Goal: Task Accomplishment & Management: Complete application form

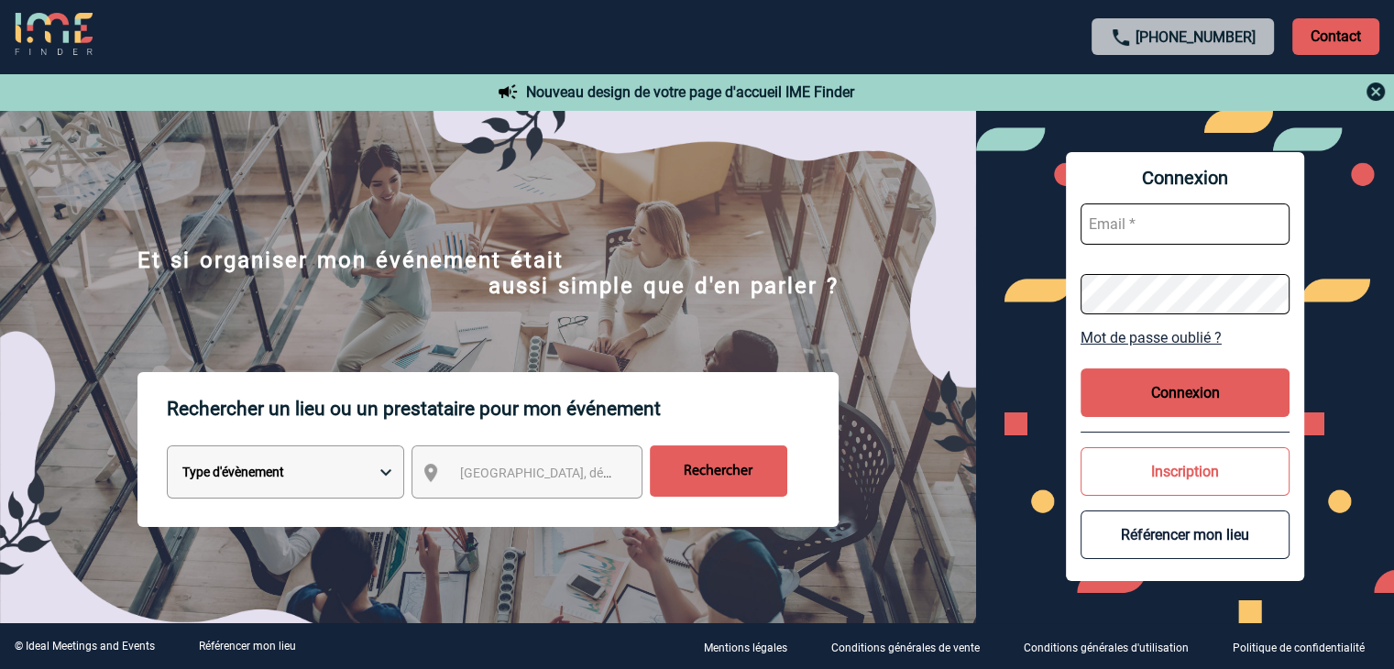
type input "mthevenin@ime-groupe.com"
click at [1162, 391] on button "Connexion" at bounding box center [1185, 393] width 209 height 49
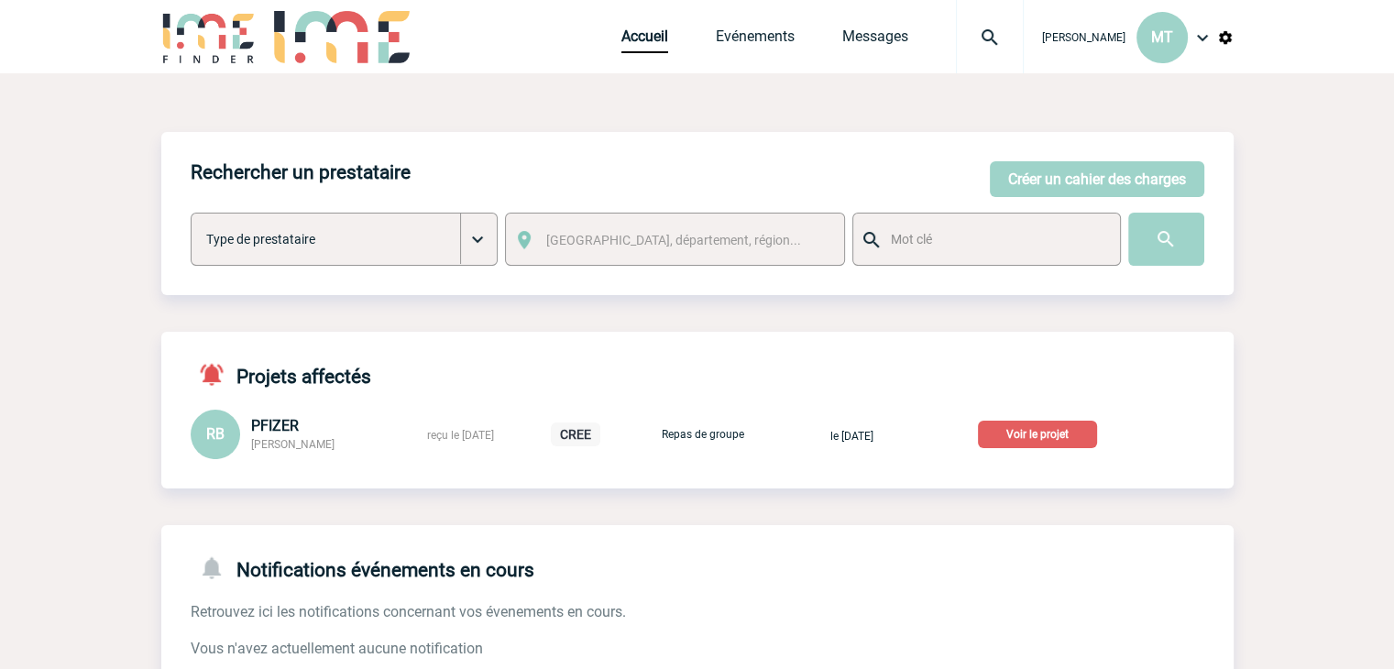
click at [987, 45] on img at bounding box center [990, 38] width 66 height 22
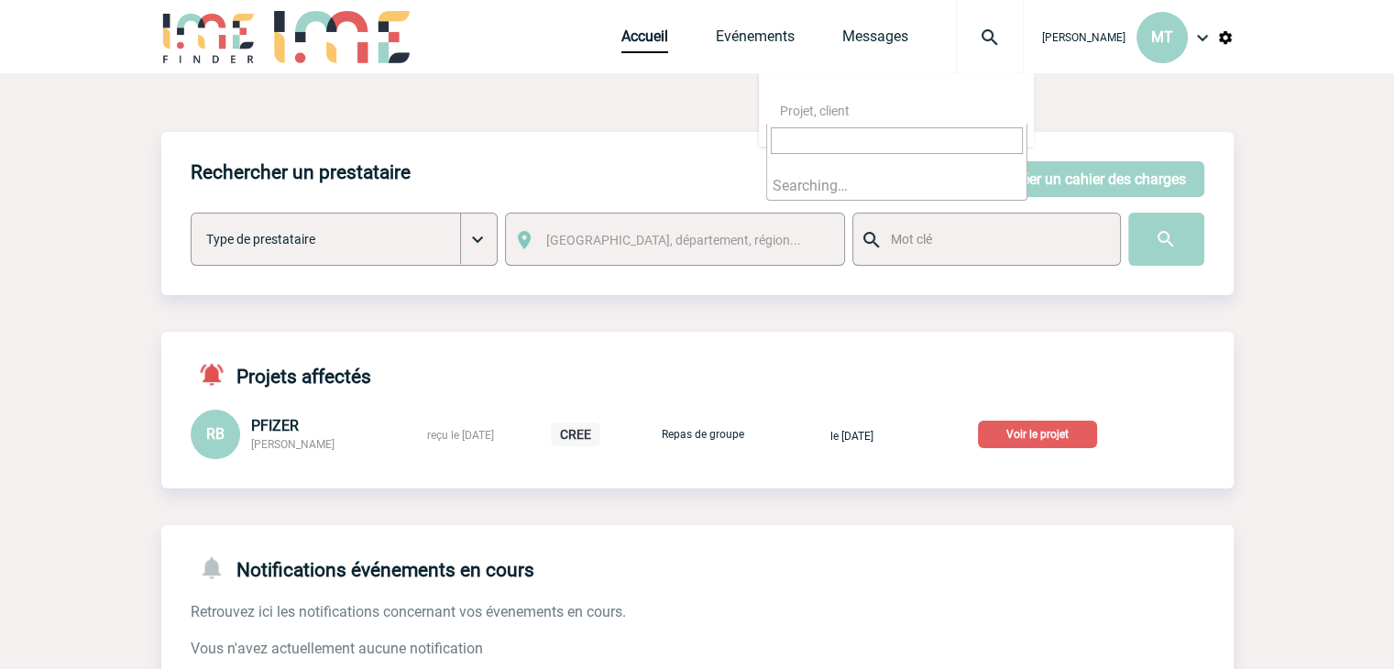
type input "2000425552"
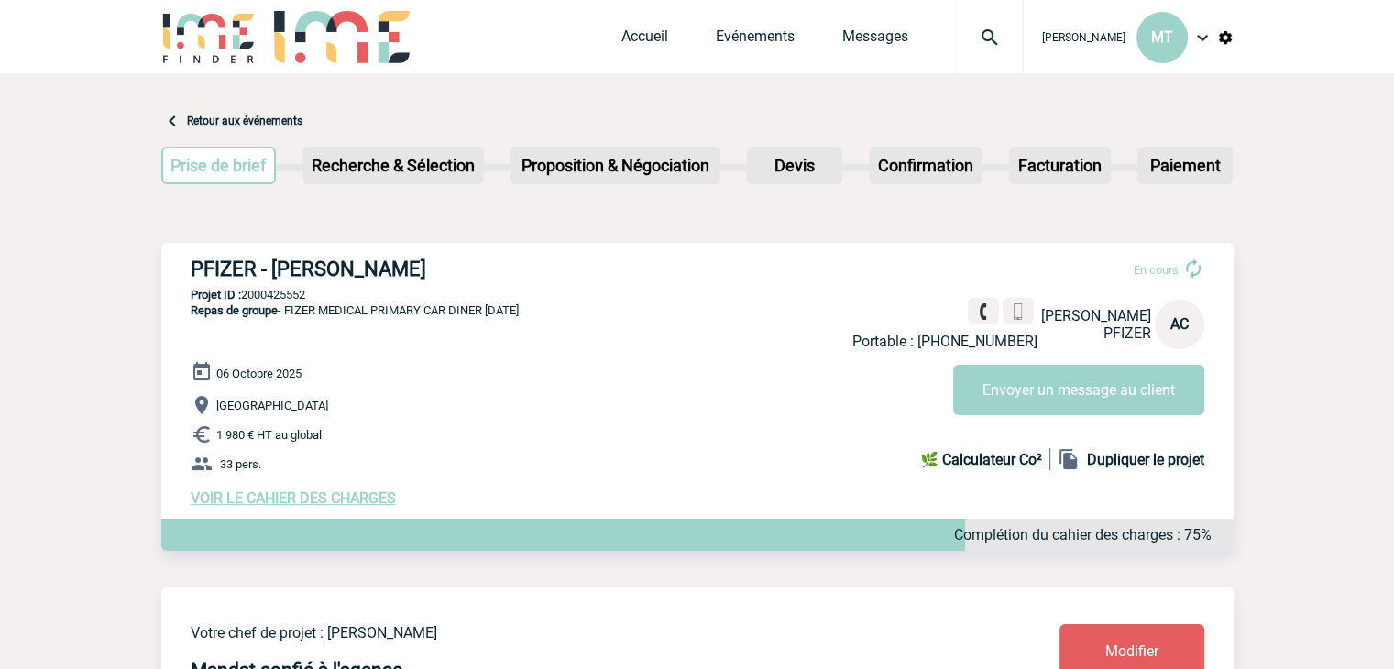
drag, startPoint x: 142, startPoint y: 232, endPoint x: 128, endPoint y: 238, distance: 15.2
drag, startPoint x: 1236, startPoint y: 244, endPoint x: 1248, endPoint y: 226, distance: 21.1
click at [1009, 310] on img at bounding box center [1017, 311] width 17 height 17
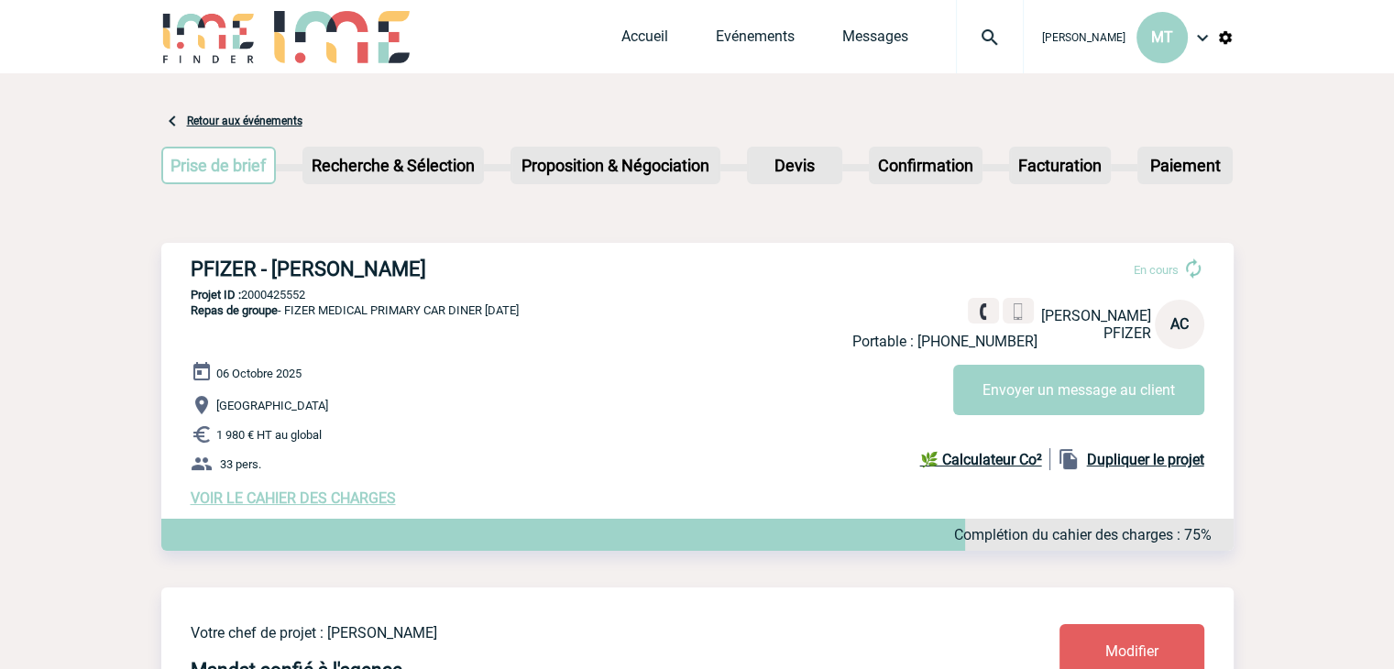
click at [297, 33] on img at bounding box center [342, 37] width 136 height 52
click at [637, 39] on link "Accueil" at bounding box center [645, 41] width 47 height 26
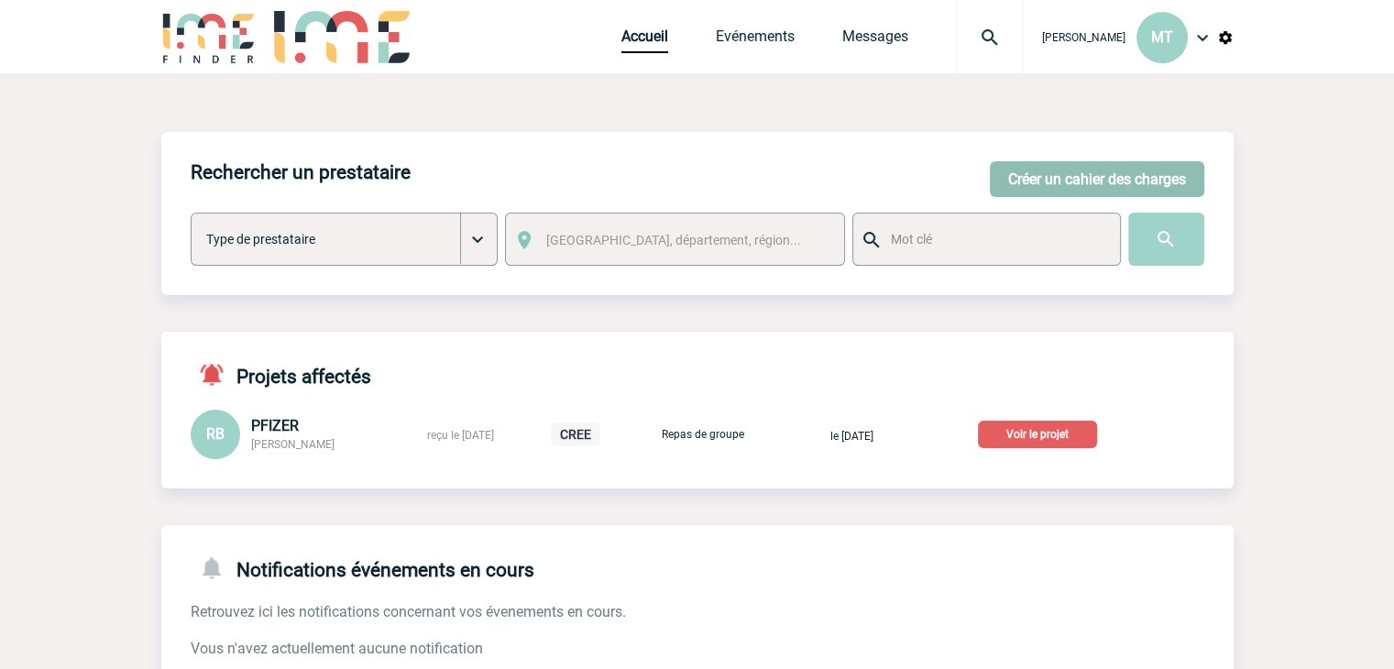
click at [1093, 182] on button "Créer un cahier des charges" at bounding box center [1097, 179] width 215 height 36
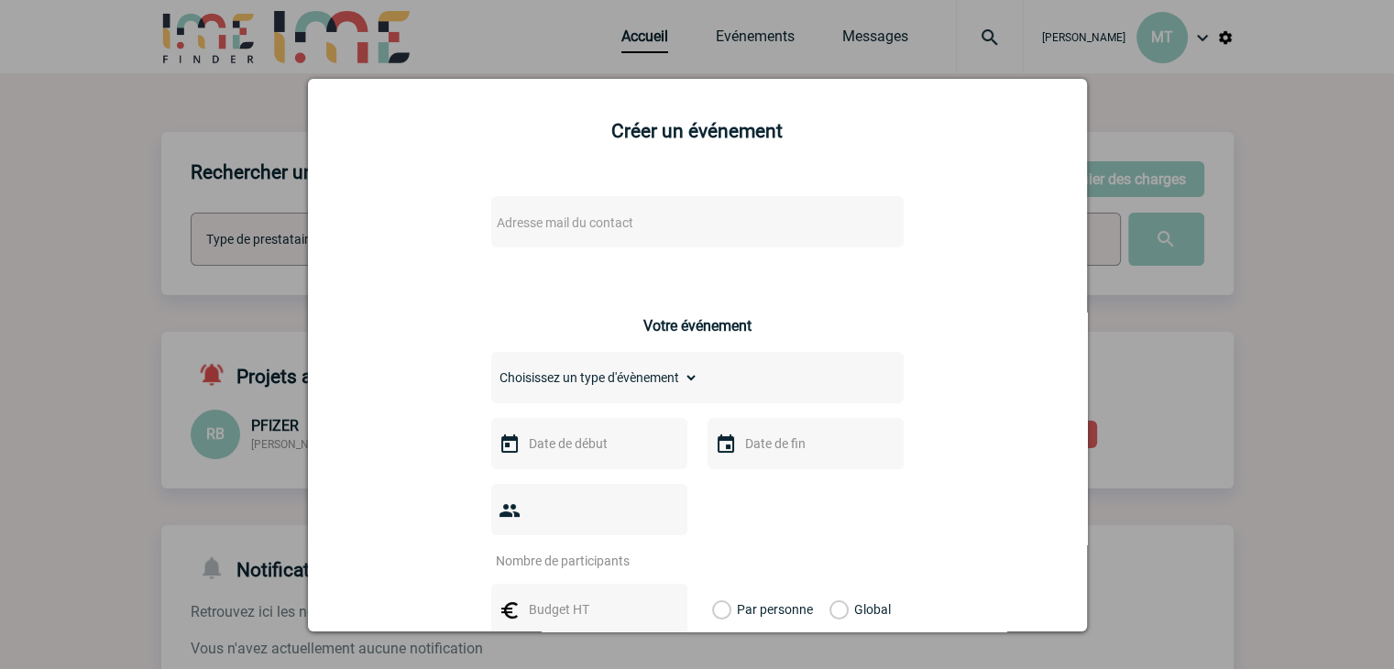
drag, startPoint x: 550, startPoint y: 203, endPoint x: 550, endPoint y: 220, distance: 17.4
click at [550, 212] on div "Adresse mail du contact" at bounding box center [697, 221] width 413 height 51
click at [552, 222] on span "Adresse mail du contact" at bounding box center [565, 222] width 137 height 15
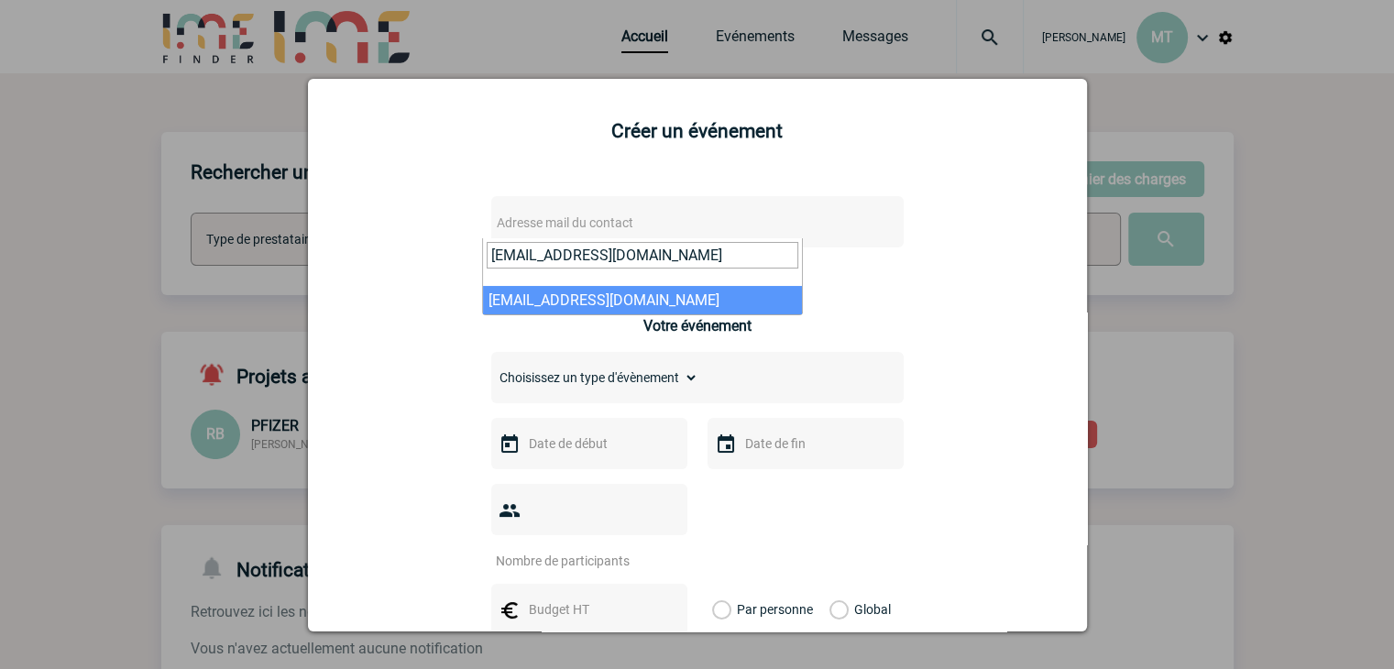
type input "aissata.chouard@pfizer.com"
select select "113969"
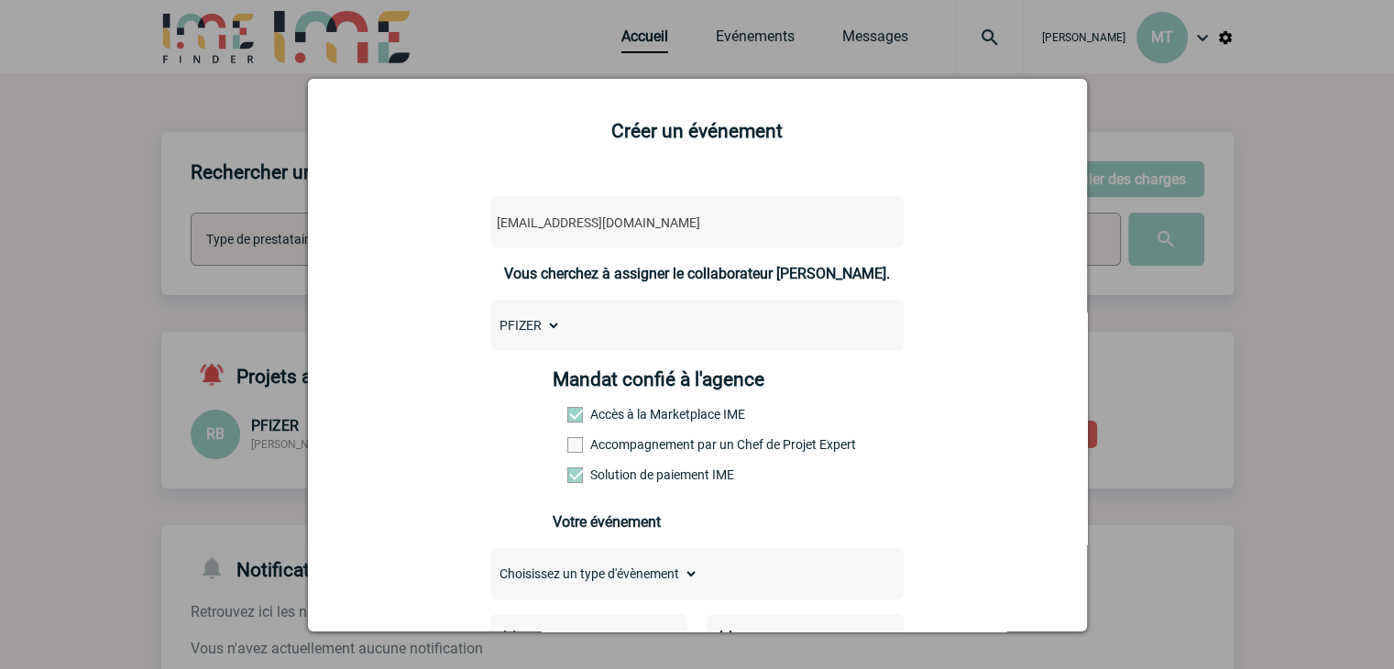
click at [570, 443] on span at bounding box center [575, 445] width 16 height 16
click at [0, 0] on input "Accompagnement par un Chef de Projet Expert" at bounding box center [0, 0] width 0 height 0
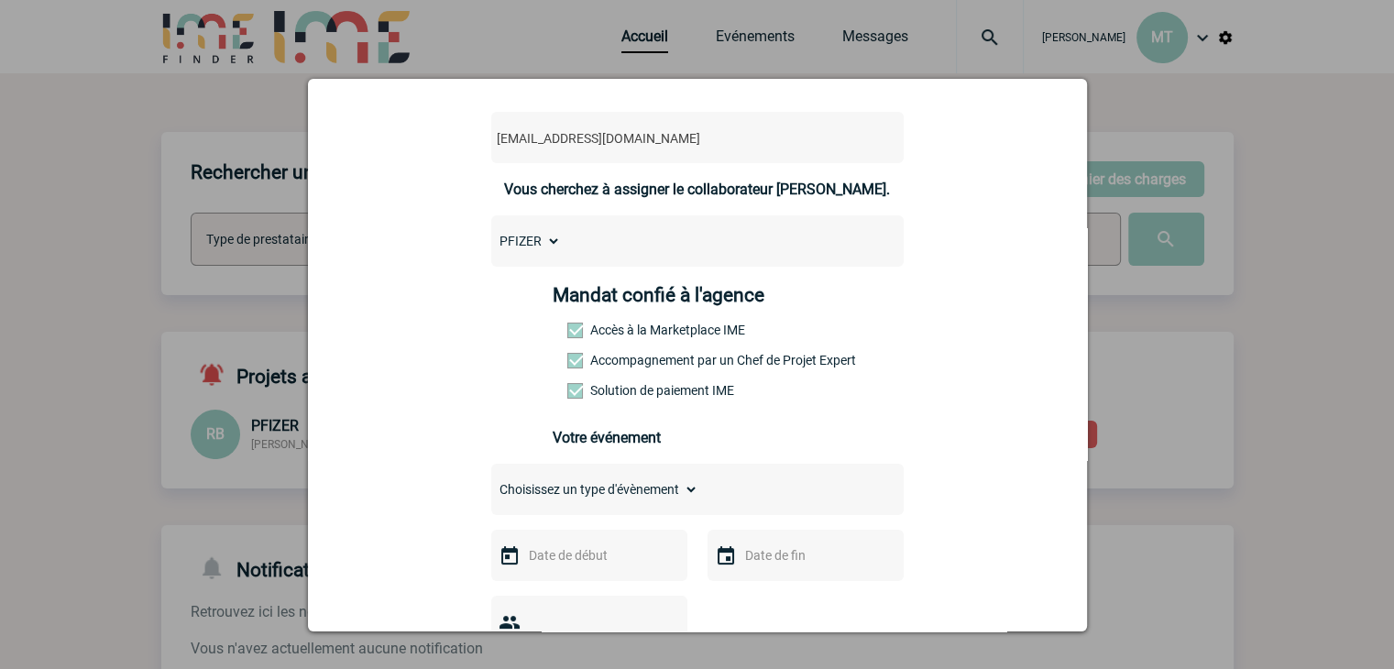
scroll to position [183, 0]
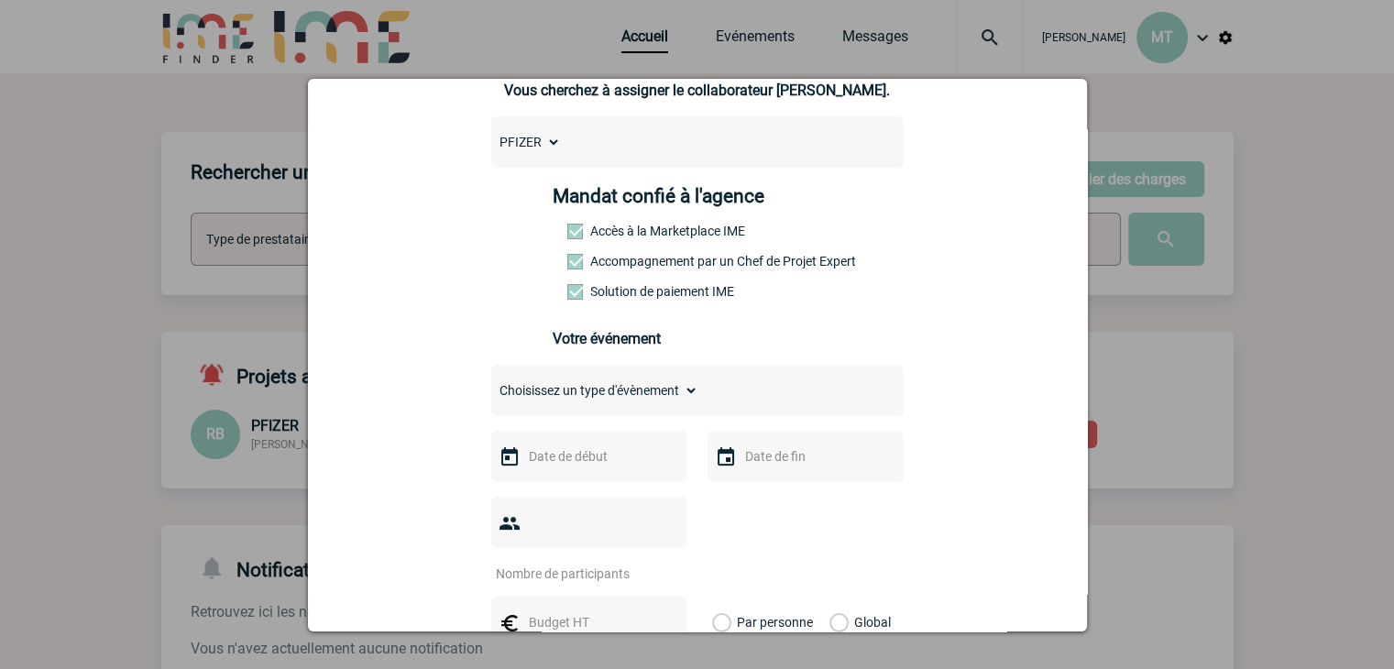
click at [636, 395] on select "Choisissez un type d'évènement Séminaire avec nuitée Séminaire sans nuitée Repa…" at bounding box center [594, 391] width 207 height 26
select select "3"
click at [491, 383] on select "Choisissez un type d'évènement Séminaire avec nuitée Séminaire sans nuitée Repa…" at bounding box center [594, 391] width 207 height 26
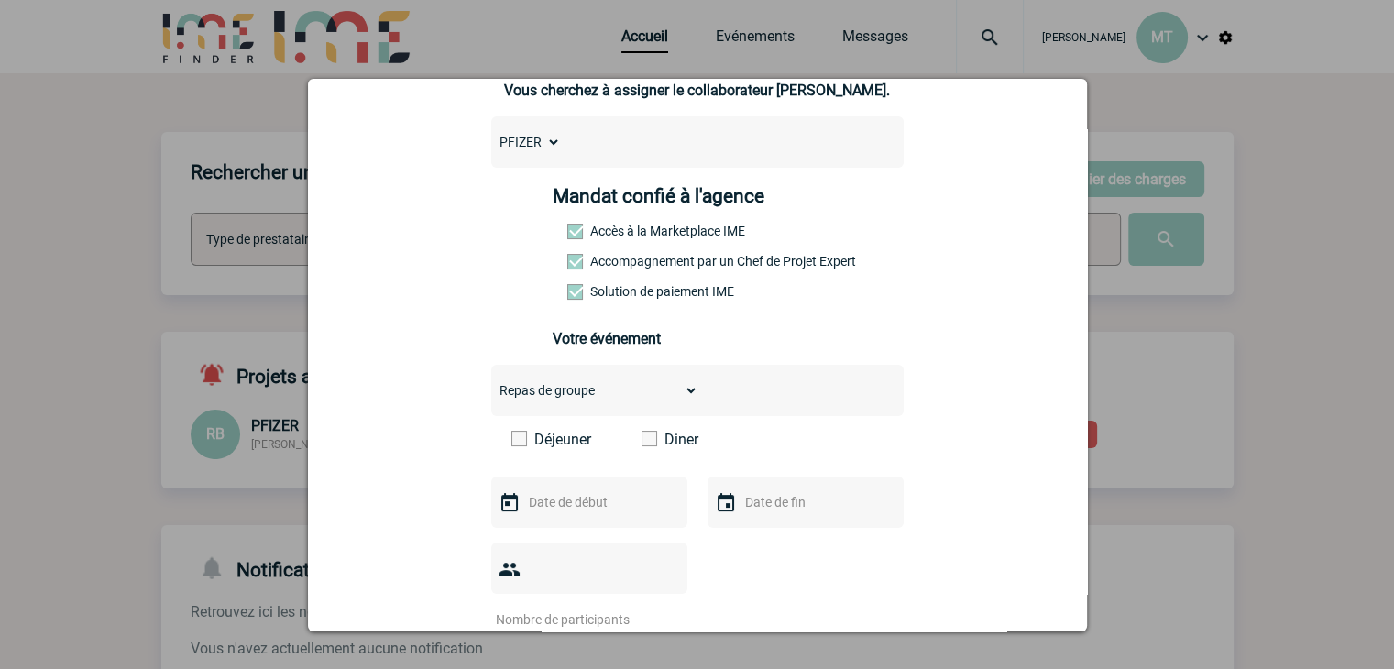
scroll to position [367, 0]
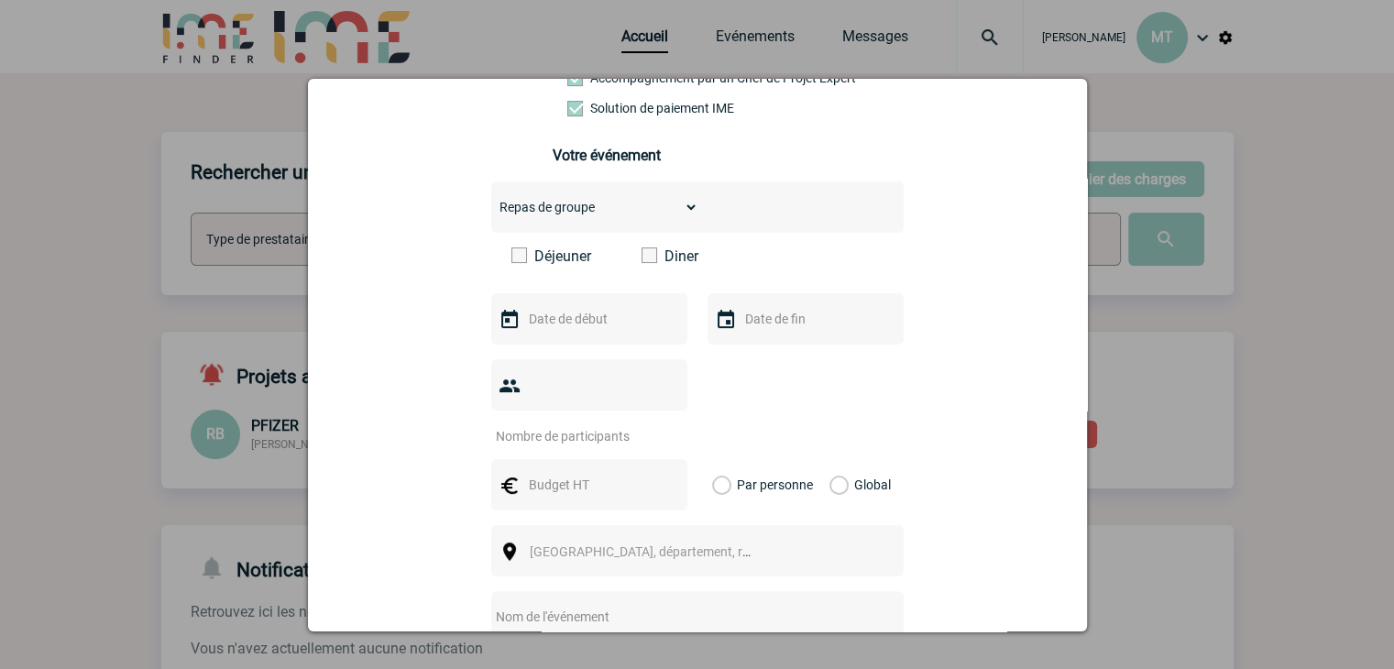
click at [642, 257] on span at bounding box center [650, 256] width 16 height 16
click at [0, 0] on input "Diner" at bounding box center [0, 0] width 0 height 0
click at [590, 309] on div at bounding box center [589, 318] width 196 height 51
click at [590, 315] on input "text" at bounding box center [587, 319] width 127 height 24
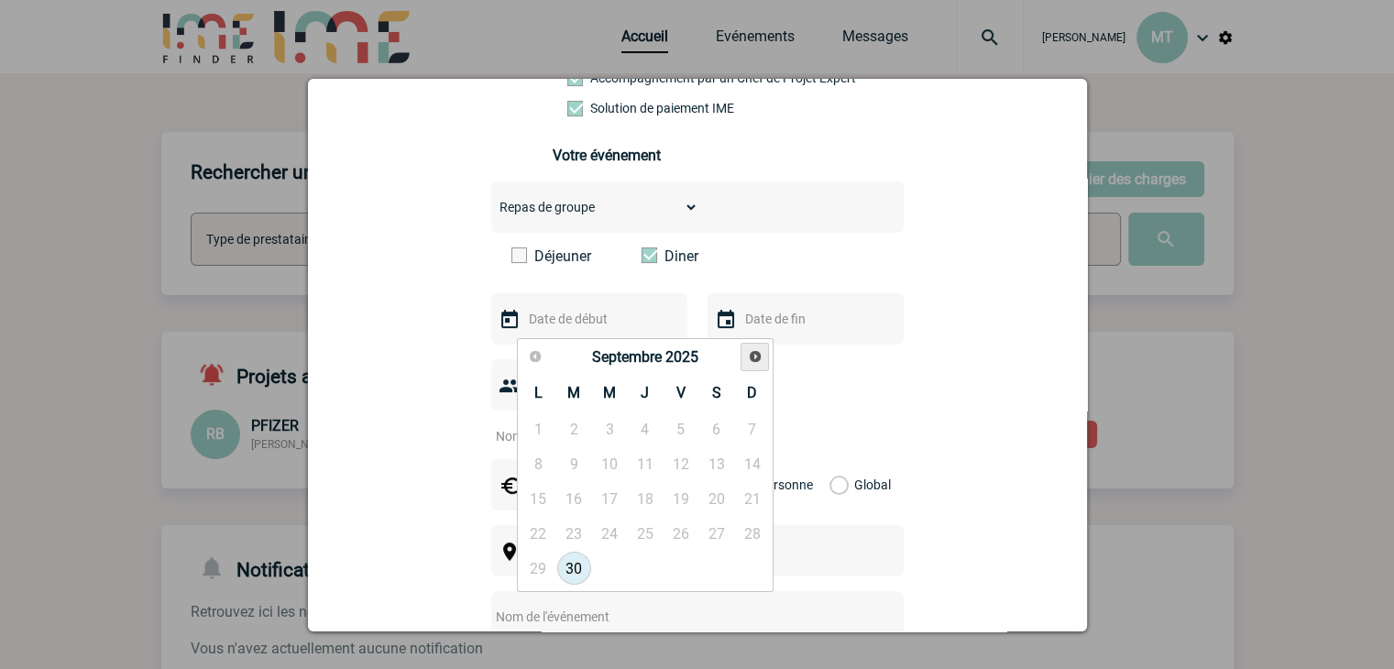
click at [754, 354] on span "Suivant" at bounding box center [755, 356] width 15 height 15
click at [540, 499] on link "13" at bounding box center [539, 498] width 34 height 33
type input "13-10-2025"
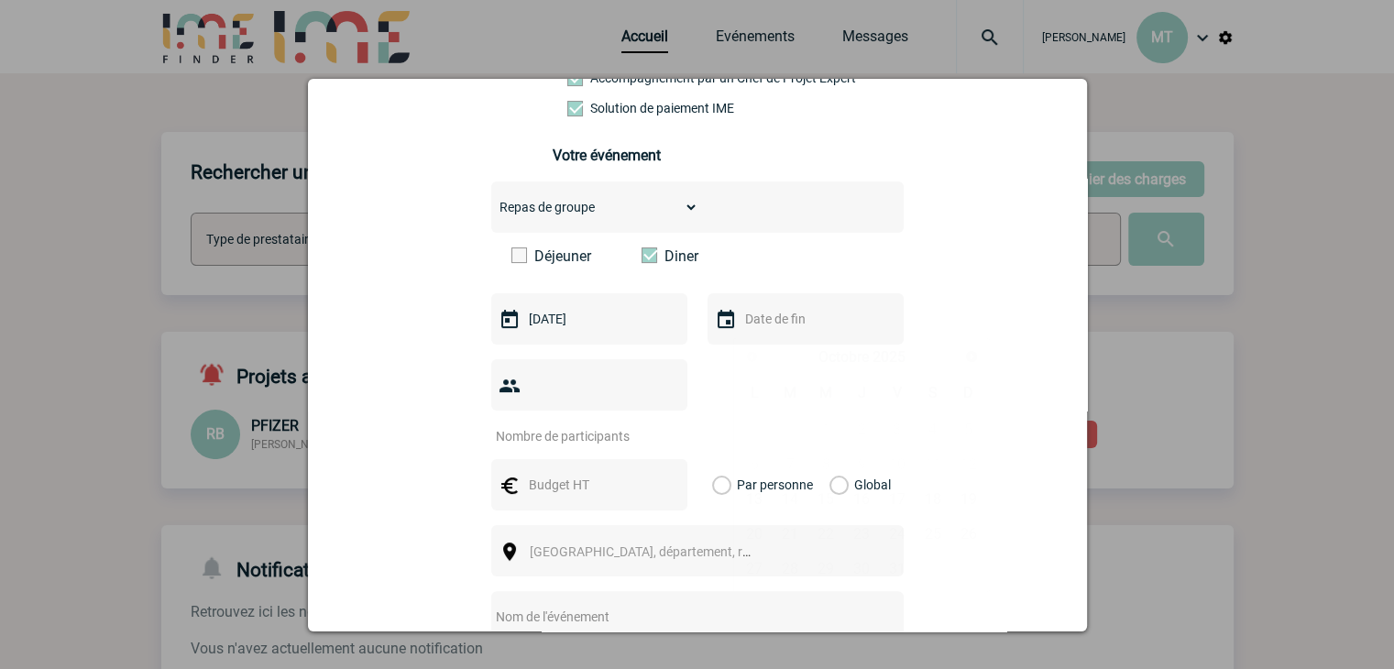
drag, startPoint x: 795, startPoint y: 335, endPoint x: 800, endPoint y: 355, distance: 20.9
click at [795, 331] on input "text" at bounding box center [804, 319] width 127 height 24
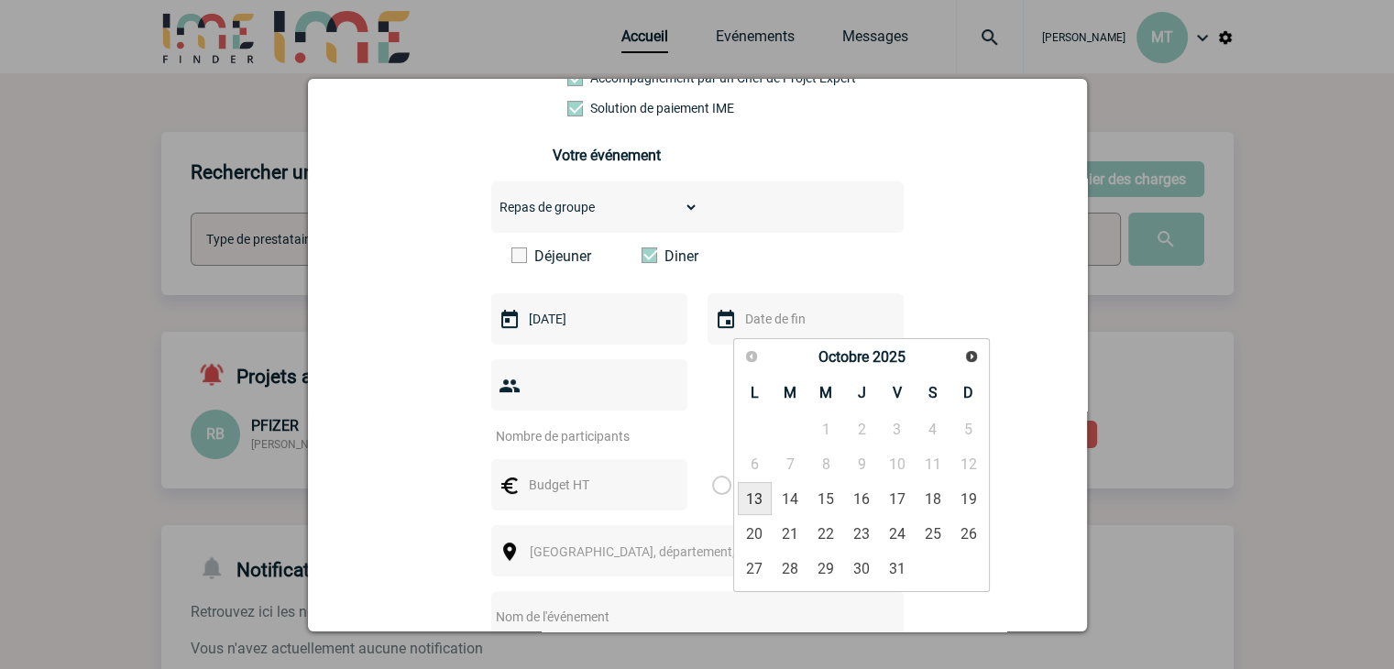
click at [744, 507] on link "13" at bounding box center [755, 498] width 34 height 33
type input "13-10-2025"
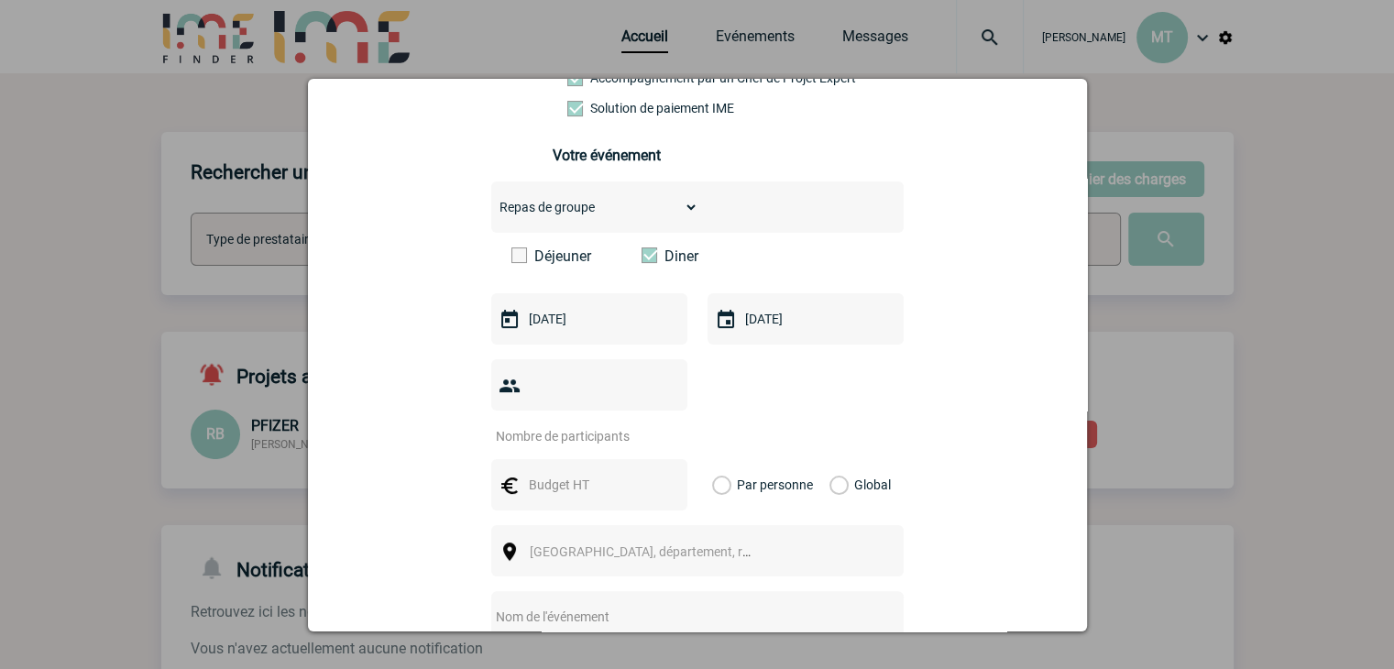
click at [561, 424] on input "number" at bounding box center [577, 436] width 172 height 24
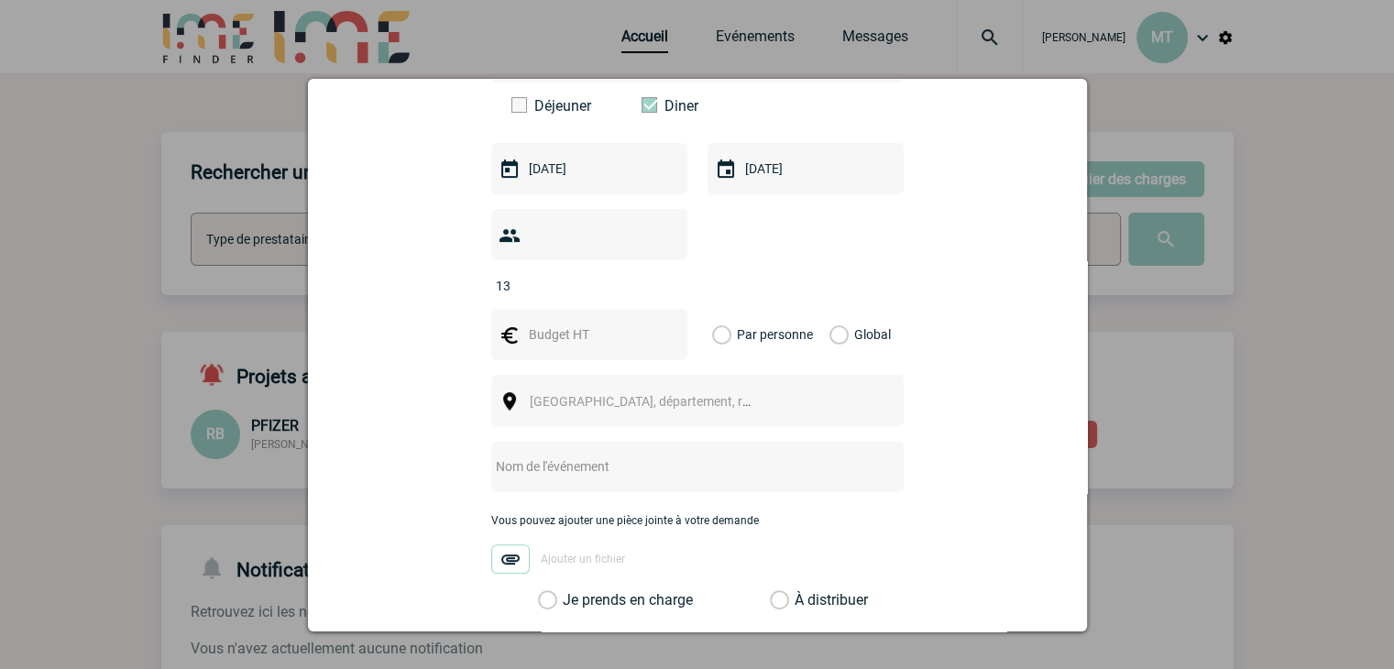
scroll to position [550, 0]
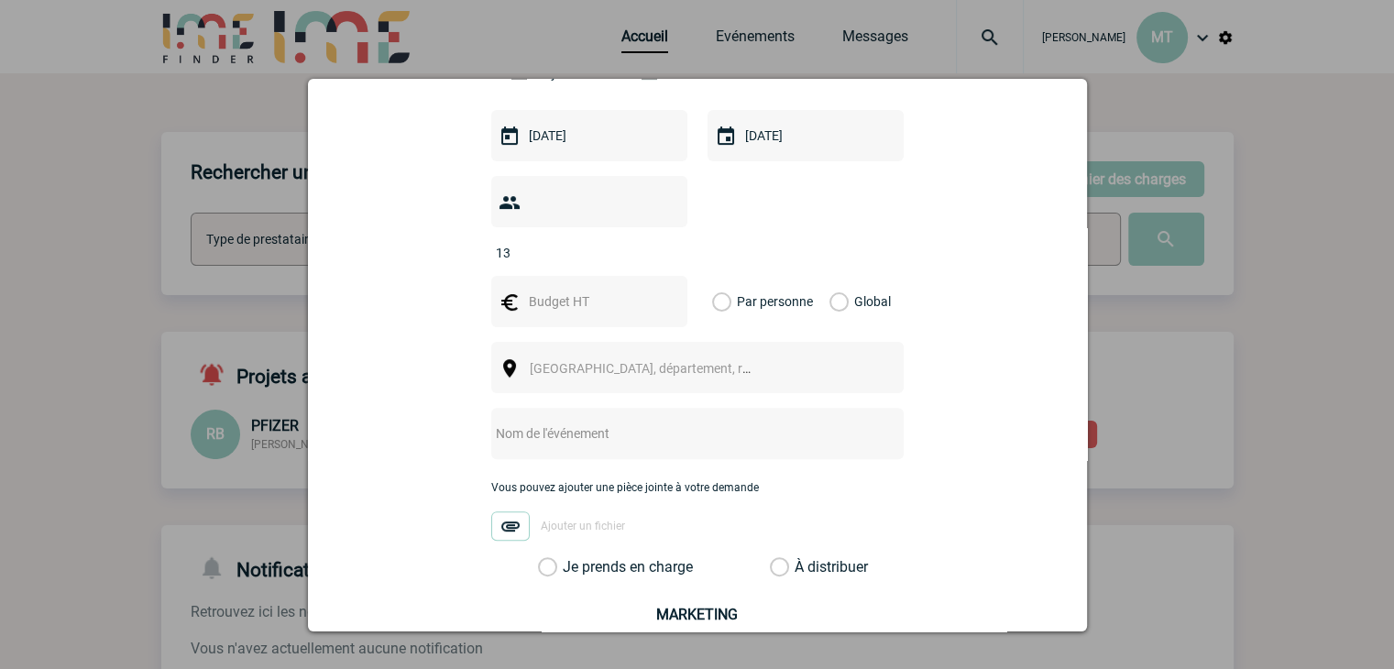
type input "13"
click at [598, 290] on input "text" at bounding box center [587, 302] width 127 height 24
type input "1"
click at [891, 225] on div "13" at bounding box center [697, 218] width 413 height 85
click at [830, 281] on label "Global" at bounding box center [836, 301] width 12 height 51
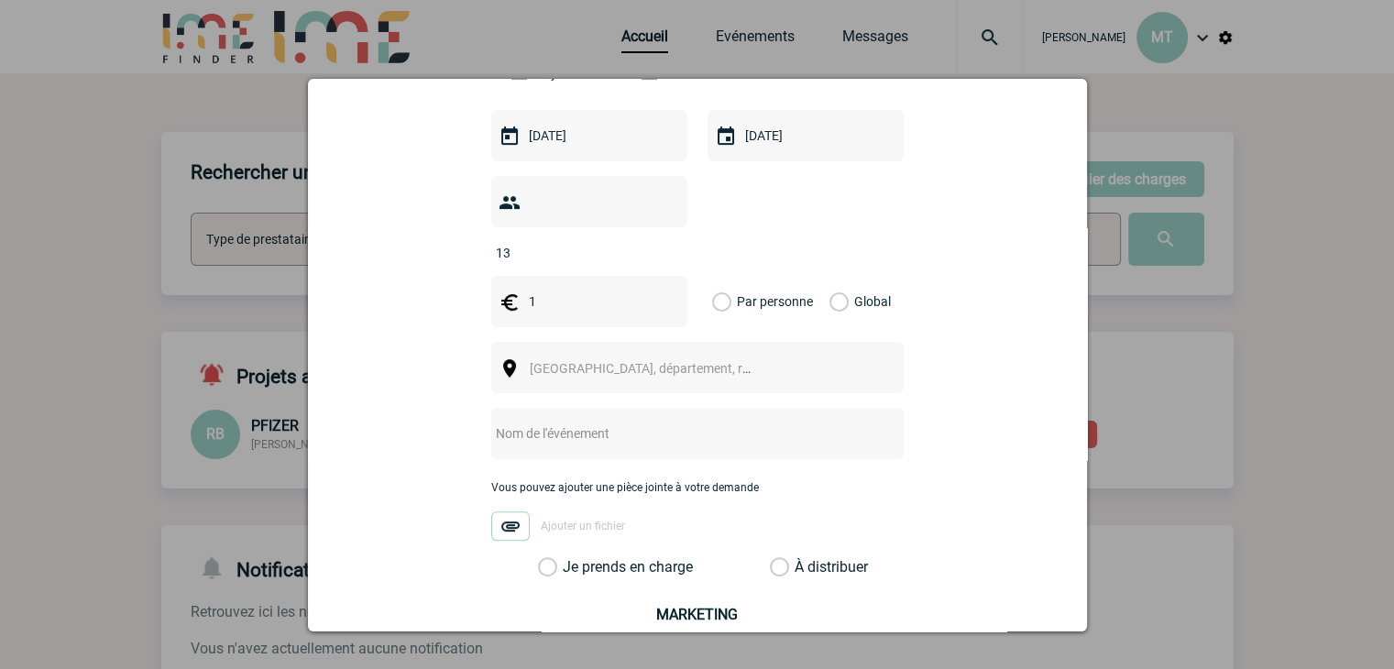
click at [0, 0] on input "Global" at bounding box center [0, 0] width 0 height 0
click at [601, 361] on span "Ville, département, région..." at bounding box center [657, 368] width 255 height 15
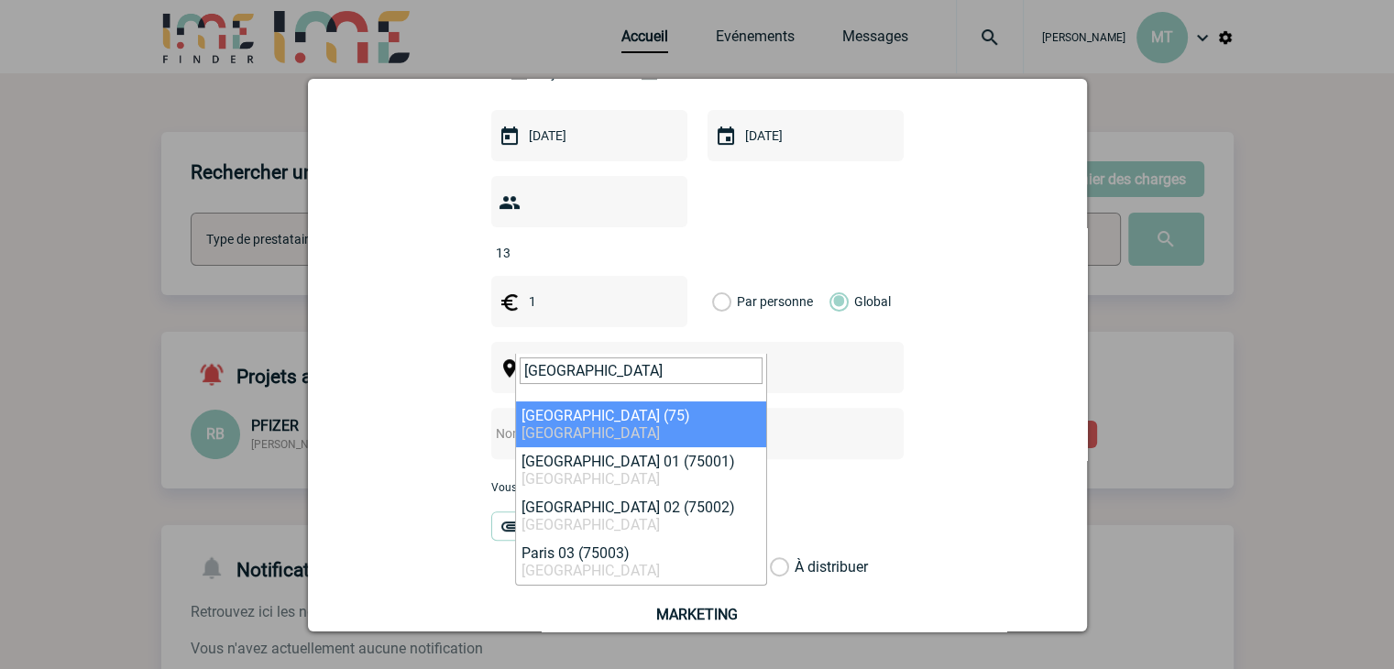
type input "paris"
select select "3"
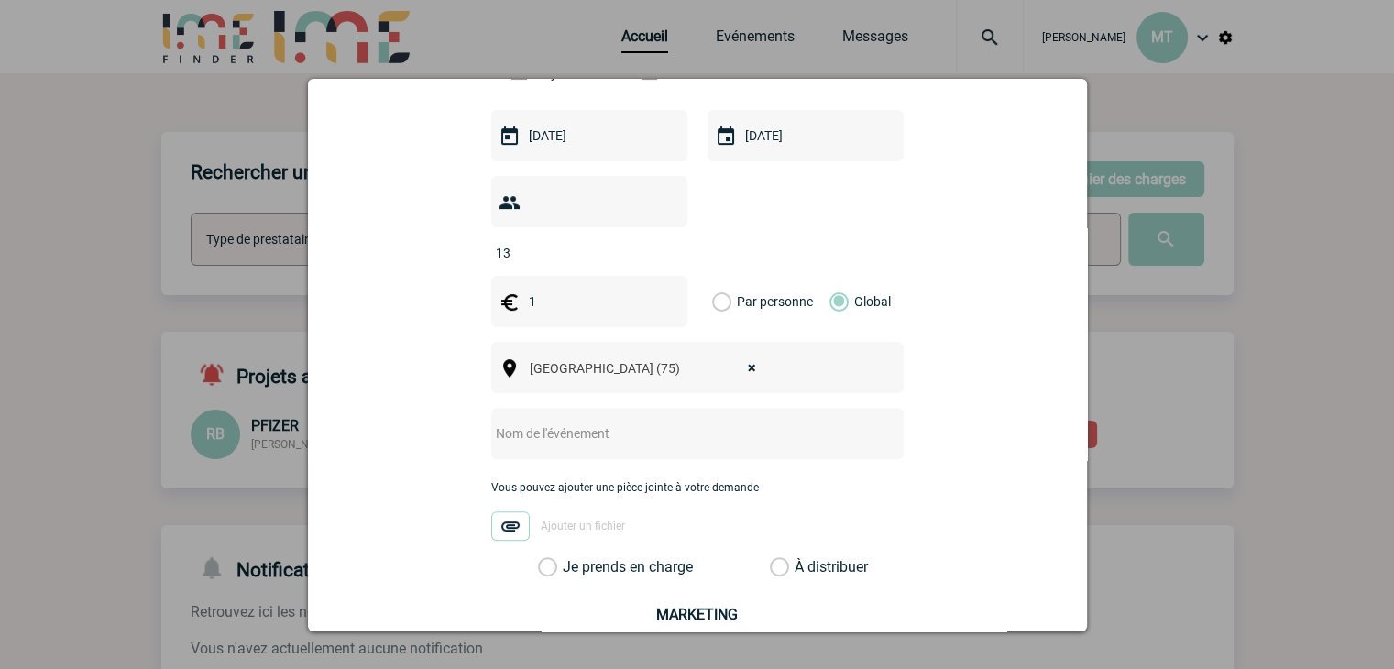
click at [610, 422] on input "text" at bounding box center [673, 434] width 364 height 24
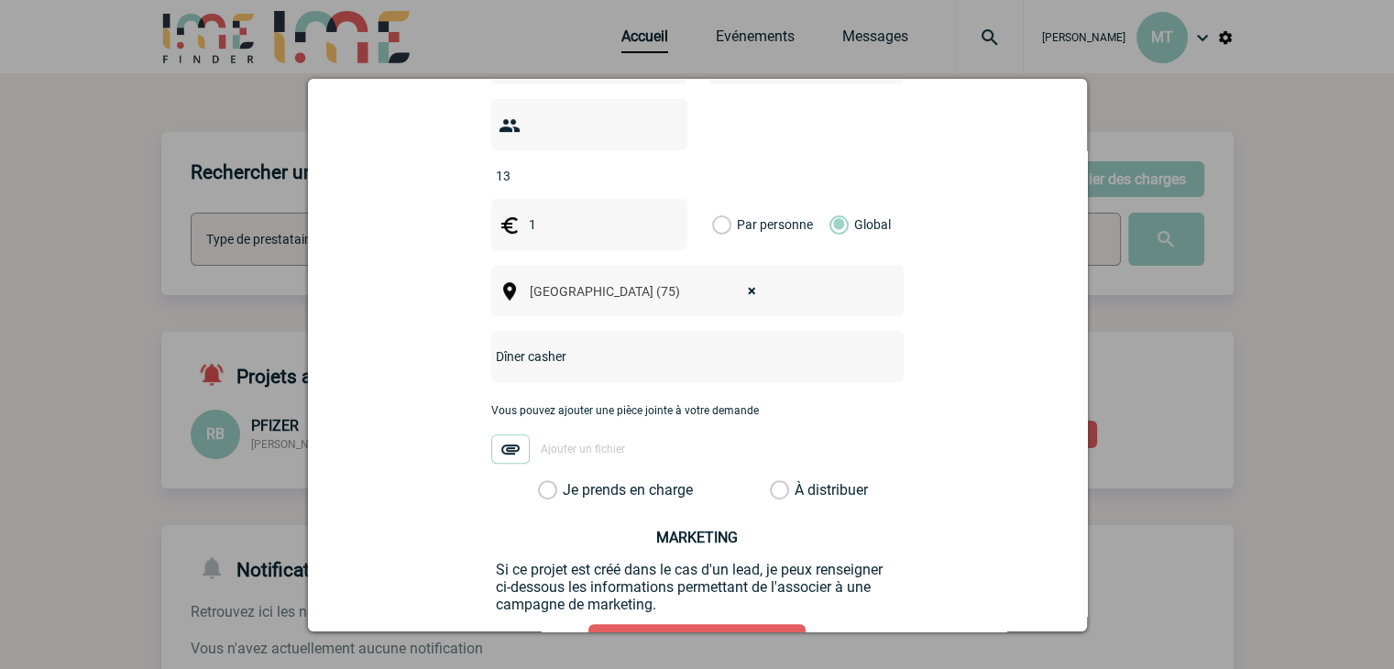
scroll to position [733, 0]
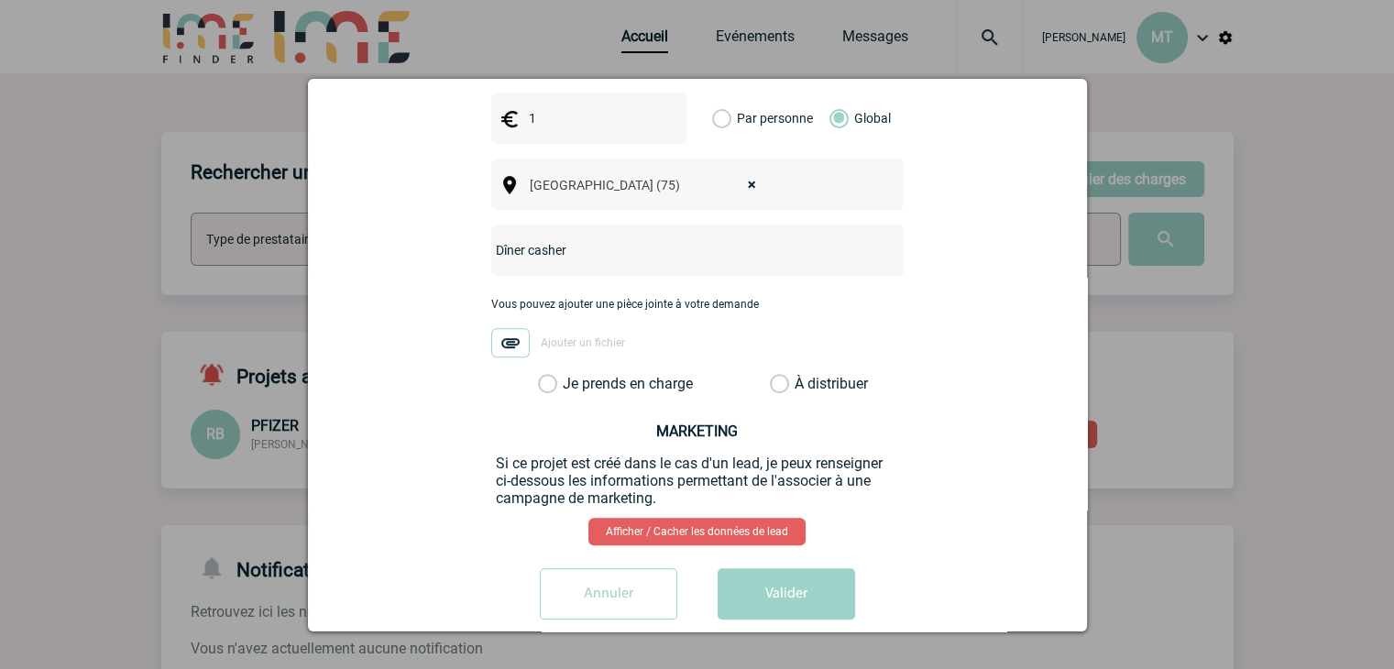
type input "Dîner casher"
drag, startPoint x: 545, startPoint y: 354, endPoint x: 599, endPoint y: 407, distance: 75.8
click at [545, 375] on label "Je prends en charge" at bounding box center [553, 384] width 31 height 18
click at [0, 0] on input "Je prends en charge" at bounding box center [0, 0] width 0 height 0
click at [737, 568] on button "Valider" at bounding box center [787, 593] width 138 height 51
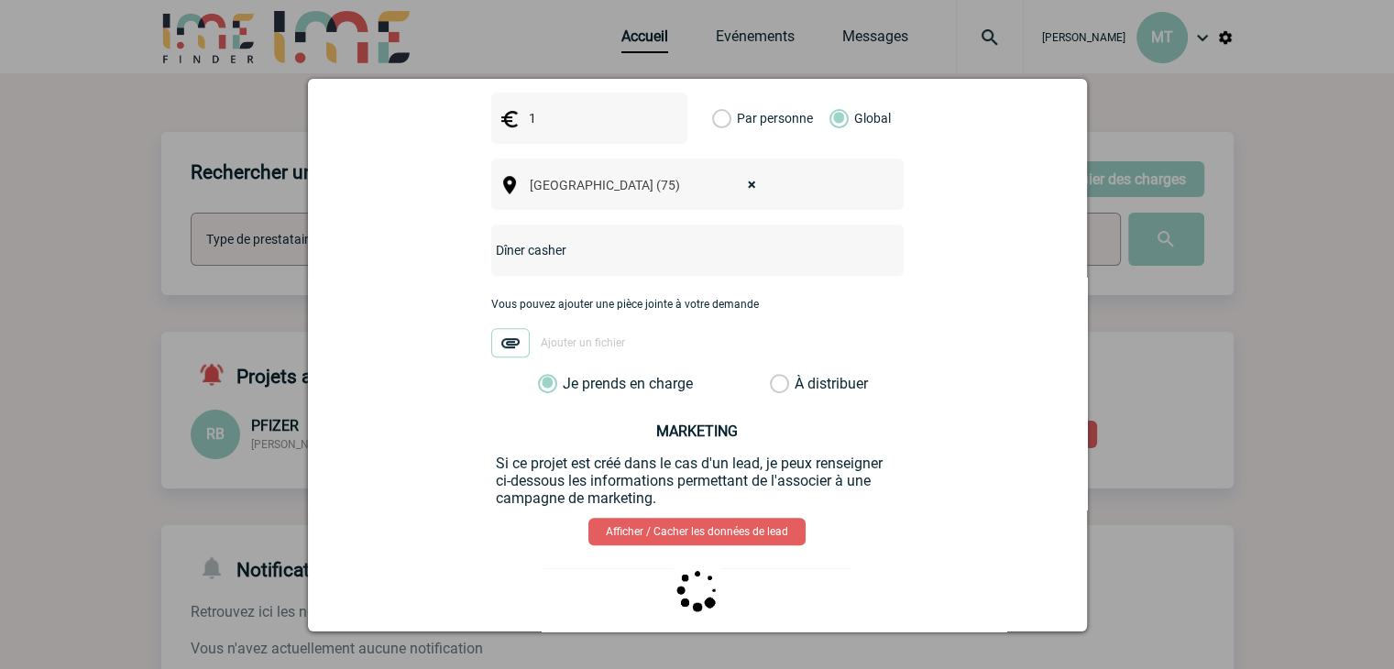
scroll to position [0, 0]
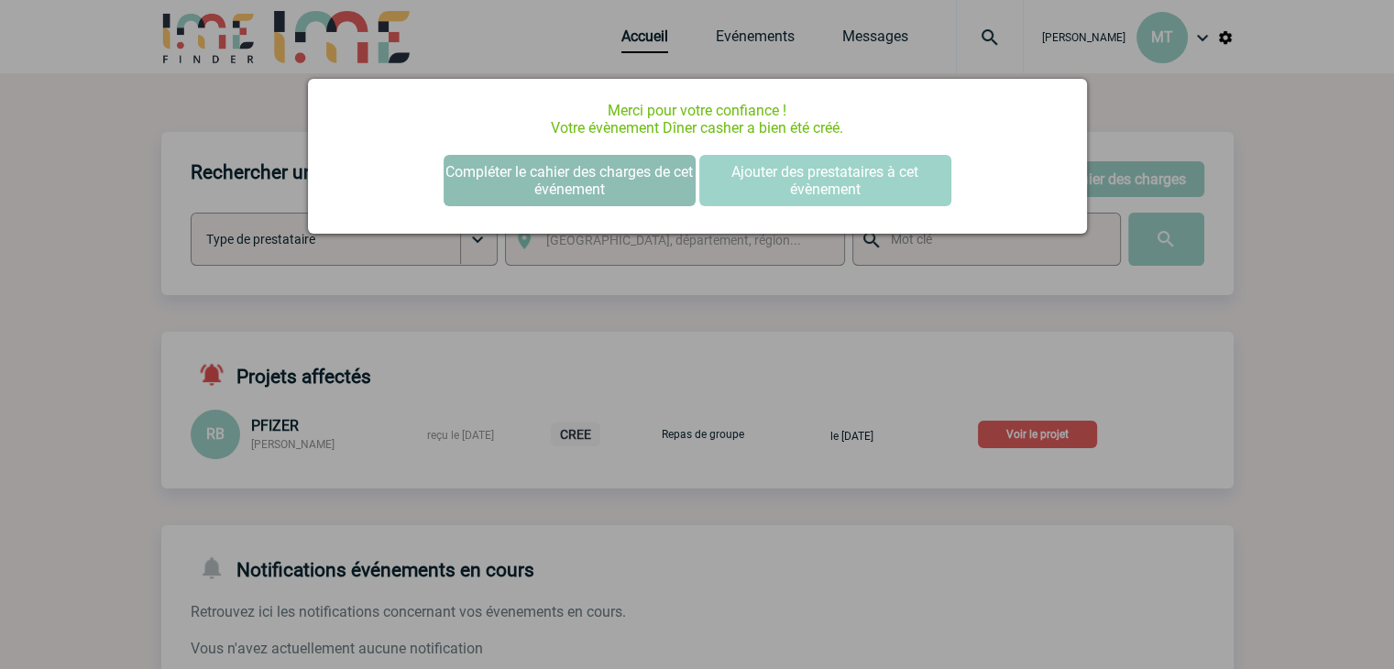
click at [619, 177] on button "Compléter le cahier des charges de cet événement" at bounding box center [570, 180] width 252 height 51
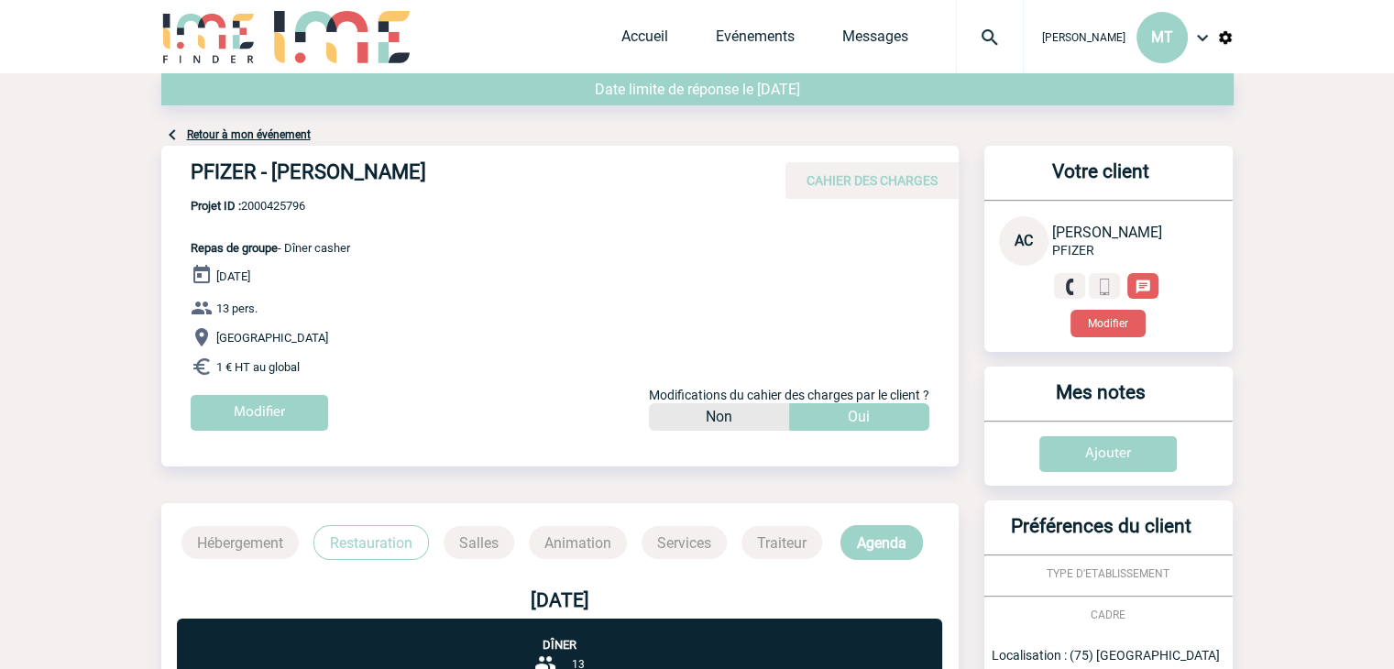
click at [299, 179] on h4 "PFIZER - [PERSON_NAME]" at bounding box center [466, 175] width 550 height 31
copy div "PFIZER - [PERSON_NAME]"
click at [314, 206] on span "Projet ID : 2000425796" at bounding box center [271, 206] width 160 height 14
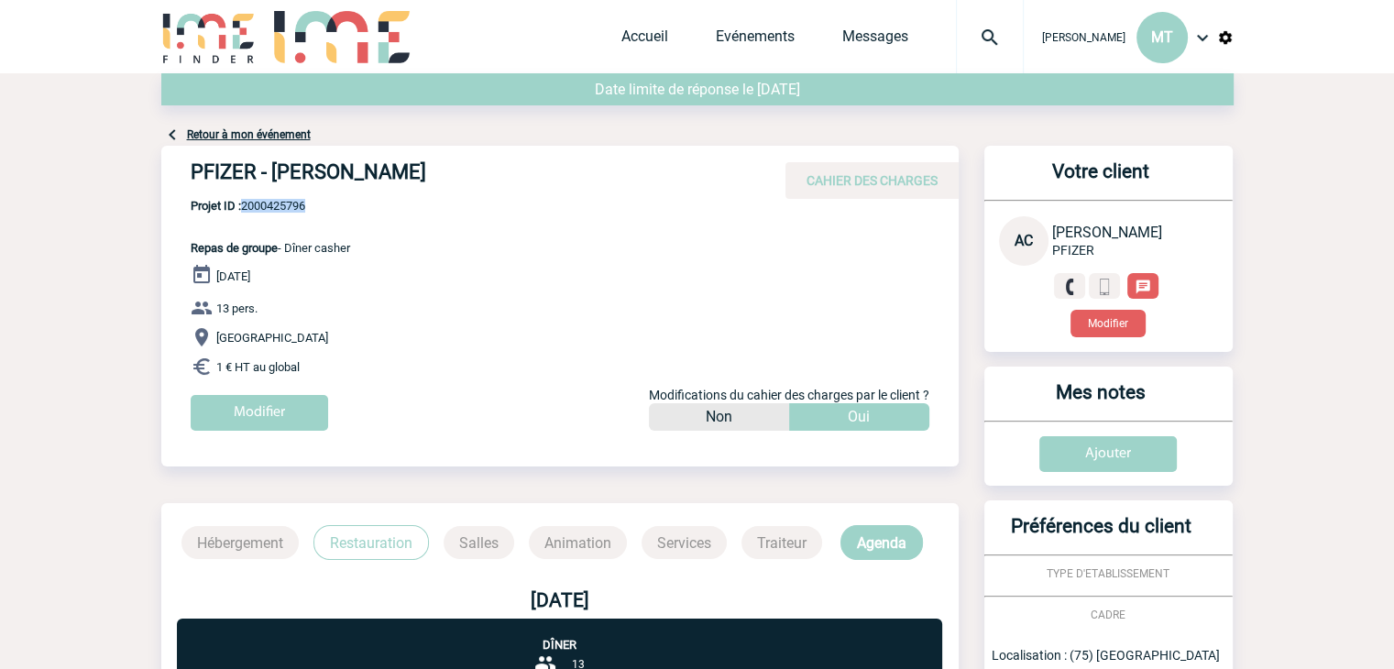
drag, startPoint x: 314, startPoint y: 204, endPoint x: 245, endPoint y: 207, distance: 69.7
click at [245, 207] on span "Projet ID : 2000425796" at bounding box center [271, 206] width 160 height 14
copy span "2000425796"
click at [405, 201] on div "PFIZER - [PERSON_NAME] CAHIER DES CHARGES PFIZER - [PERSON_NAME] - Repas de gro…" at bounding box center [560, 295] width 798 height 299
